Goal: Transaction & Acquisition: Purchase product/service

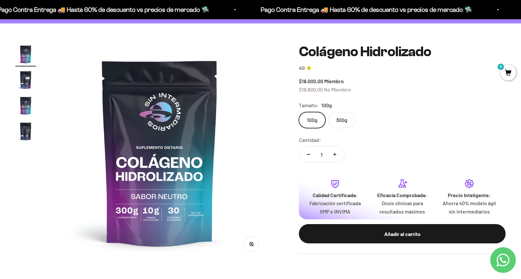
scroll to position [53, 0]
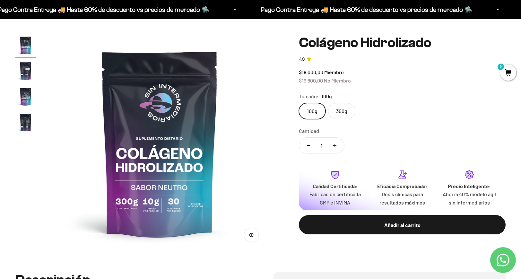
click at [340, 116] on label "300g" at bounding box center [341, 111] width 27 height 16
click at [299, 103] on input "300g" at bounding box center [298, 103] width 0 height 0
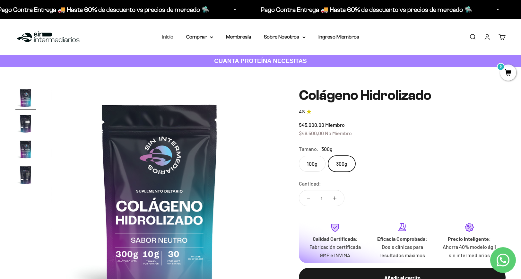
click at [171, 36] on link "Inicio" at bounding box center [167, 36] width 11 height 5
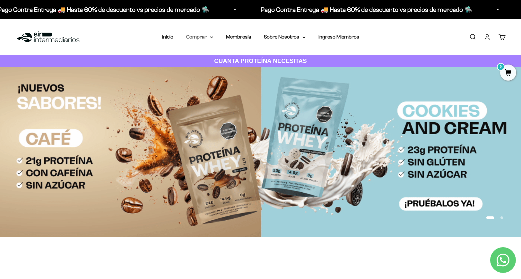
click at [212, 38] on icon at bounding box center [211, 37] width 3 height 2
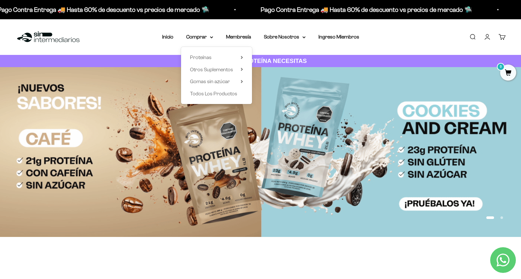
click at [243, 57] on div "Proteínas Ver Todos Whey Iso Vegan" at bounding box center [216, 75] width 71 height 57
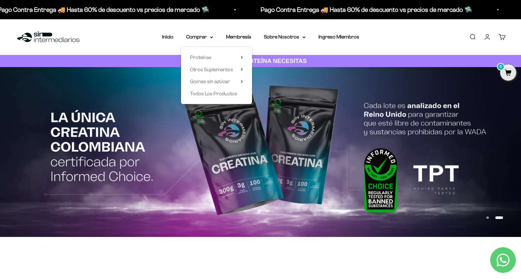
click at [490, 40] on link "Iniciar sesión" at bounding box center [486, 36] width 7 height 7
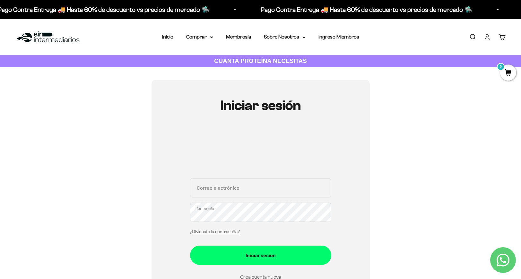
click at [254, 187] on input "Correo electrónico" at bounding box center [260, 187] width 141 height 19
type input "andresct211@gmail.com"
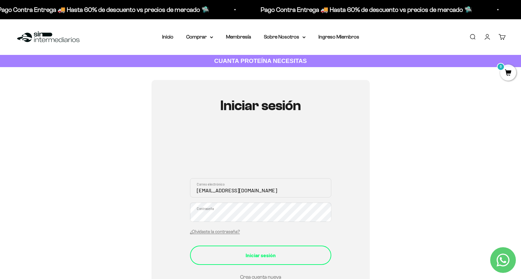
click at [290, 257] on div "Iniciar sesión" at bounding box center [260, 255] width 115 height 8
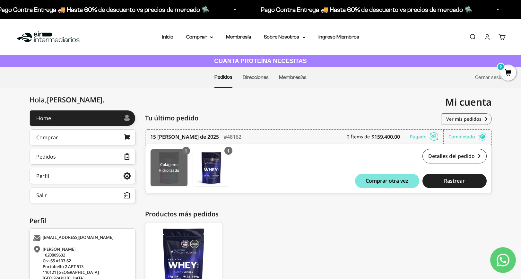
click at [169, 171] on img at bounding box center [168, 167] width 37 height 37
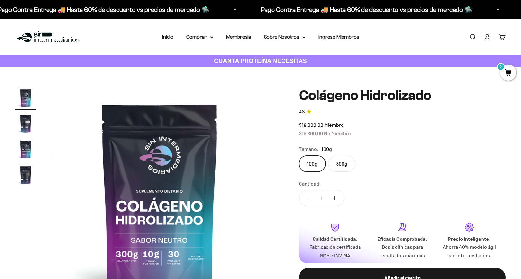
click at [350, 160] on label "300g" at bounding box center [341, 164] width 27 height 16
click at [299, 156] on input "300g" at bounding box center [298, 155] width 0 height 0
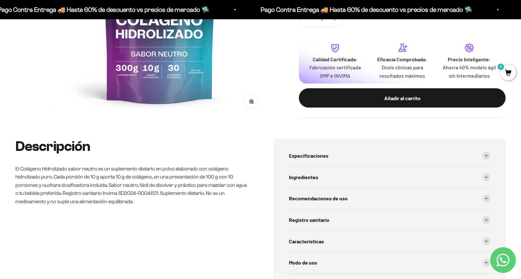
scroll to position [192, 0]
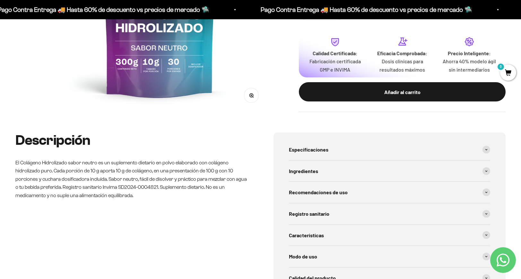
click at [362, 102] on safe-sticky "Colágeno Hidrolizado 4.8 $45.000,00 Miembro $49.500,00 No Miembro Calidad de lí…" at bounding box center [402, 7] width 207 height 210
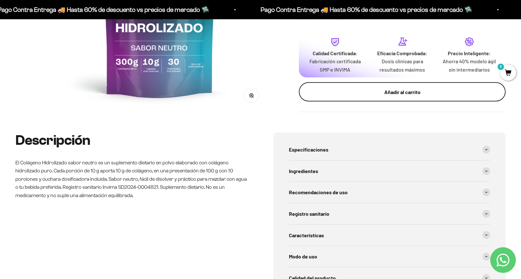
click at [365, 96] on button "Añadir al carrito" at bounding box center [402, 91] width 207 height 19
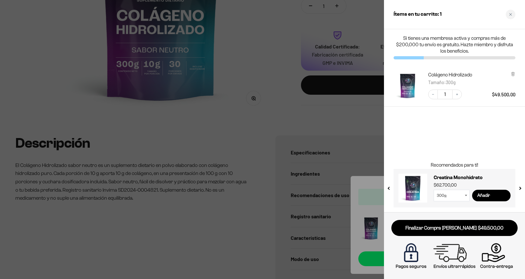
click at [318, 124] on div at bounding box center [262, 139] width 525 height 279
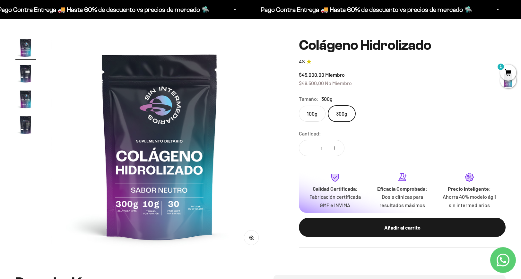
scroll to position [0, 0]
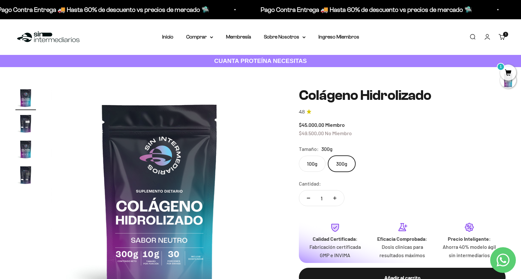
click at [312, 166] on label "100g" at bounding box center [312, 164] width 27 height 16
click at [299, 156] on input "100g" at bounding box center [298, 155] width 0 height 0
click at [383, 175] on safe-sticky "Colágeno Hidrolizado 4.8 $18.000,00 Miembro $19.800,00 No Miembro Calidad de lí…" at bounding box center [402, 193] width 207 height 210
click at [49, 43] on img at bounding box center [48, 37] width 66 height 14
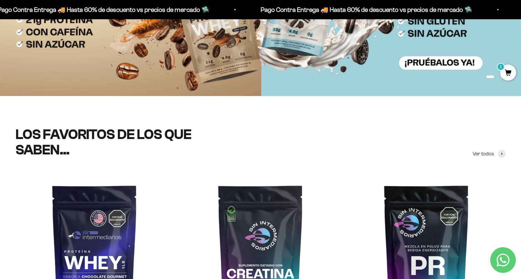
scroll to position [242, 0]
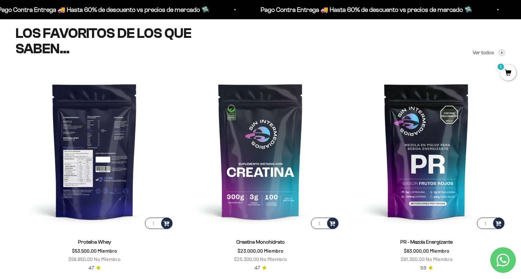
click at [128, 192] on img at bounding box center [94, 151] width 158 height 158
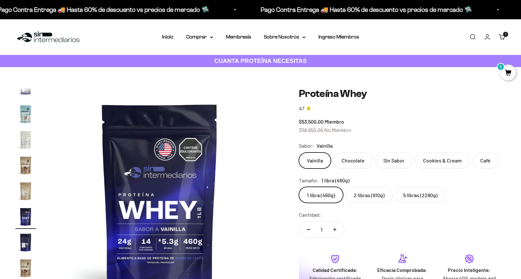
scroll to position [0, 3811]
click at [412, 198] on label "5 libras (2280g)" at bounding box center [420, 195] width 50 height 16
click at [299, 187] on input "5 libras (2280g)" at bounding box center [298, 186] width 0 height 0
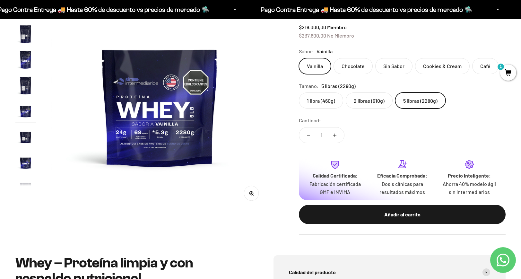
scroll to position [91, 0]
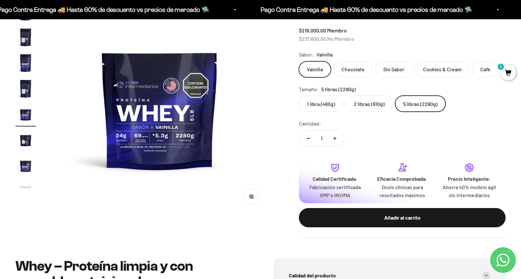
click at [364, 100] on label "2 libras (910g)" at bounding box center [368, 104] width 47 height 16
click at [299, 96] on input "2 libras (910g)" at bounding box center [298, 95] width 0 height 0
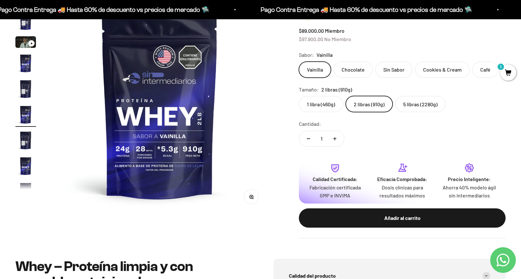
scroll to position [90, 0]
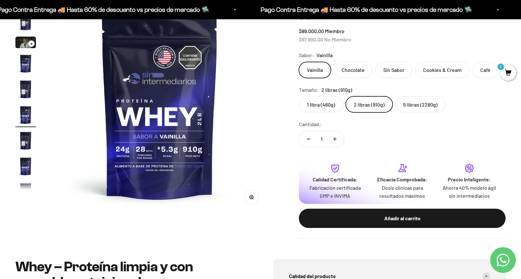
click at [421, 108] on label "5 libras (2280g)" at bounding box center [420, 104] width 50 height 16
click at [299, 96] on input "5 libras (2280g)" at bounding box center [298, 96] width 0 height 0
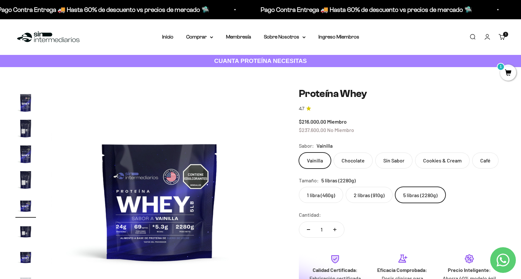
click at [51, 38] on img at bounding box center [48, 37] width 66 height 14
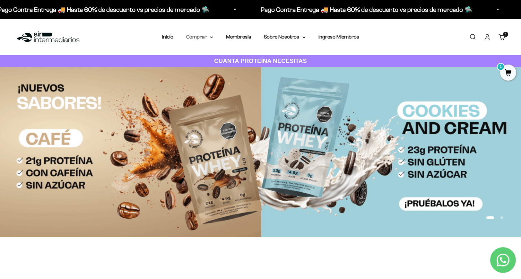
click at [204, 35] on summary "Comprar" at bounding box center [199, 37] width 27 height 8
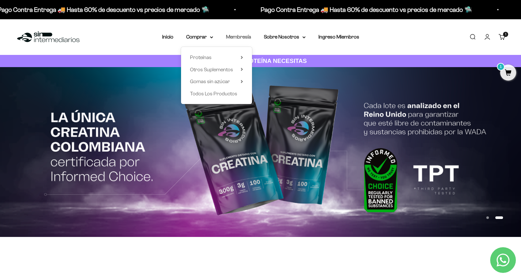
click at [242, 39] on link "Membresía" at bounding box center [238, 36] width 25 height 5
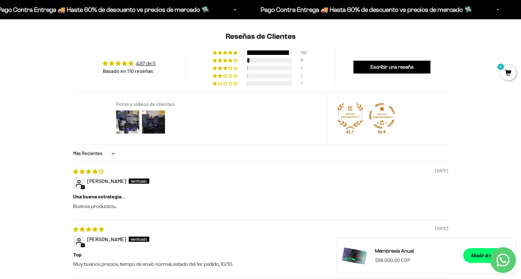
scroll to position [488, 0]
click at [125, 120] on img at bounding box center [128, 122] width 26 height 26
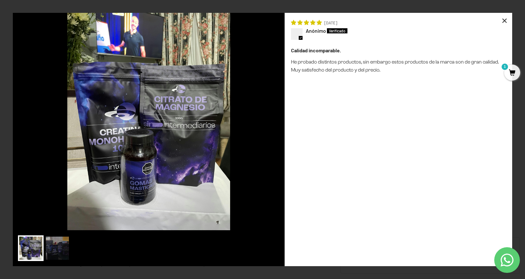
click at [506, 25] on div "×" at bounding box center [504, 20] width 15 height 15
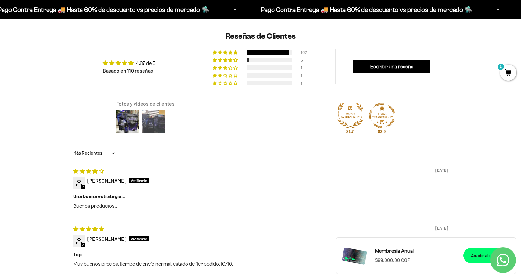
click at [161, 126] on img at bounding box center [153, 122] width 26 height 26
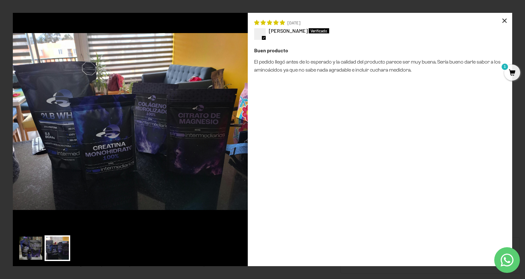
click at [505, 22] on div "×" at bounding box center [504, 20] width 15 height 15
